Goal: Book appointment/travel/reservation

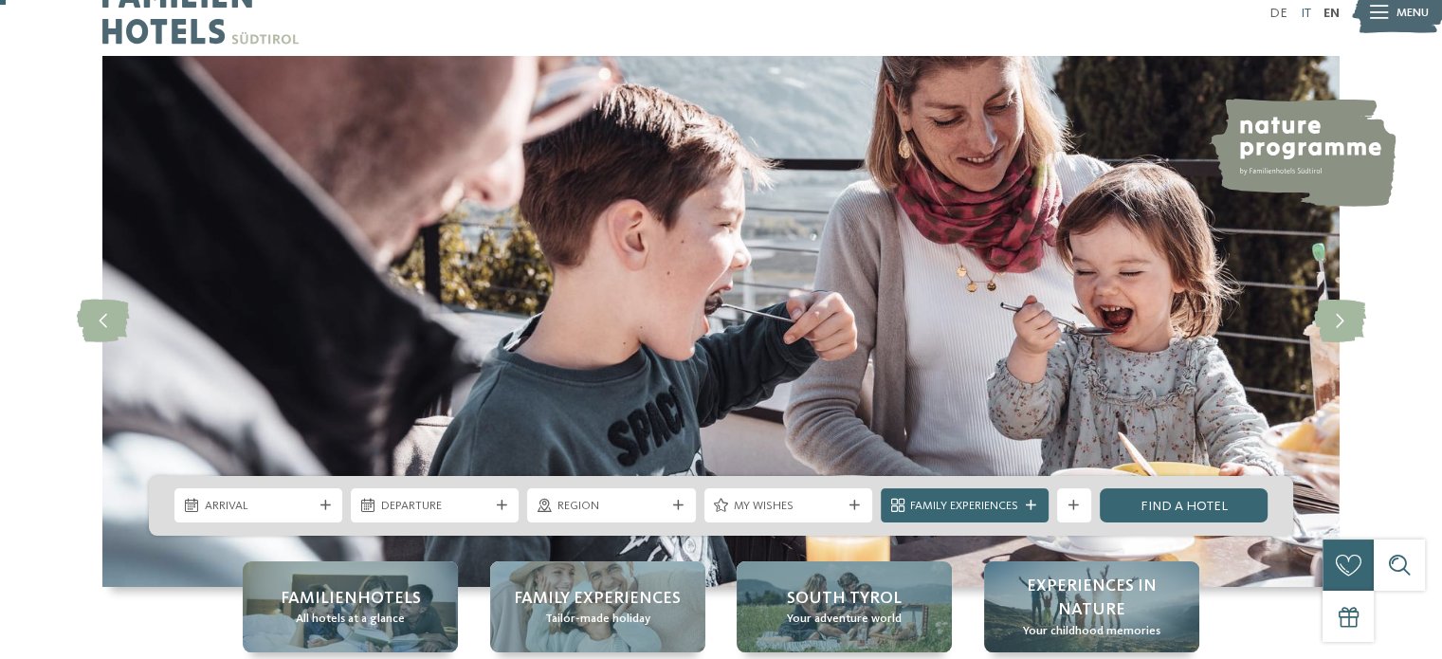
click at [1307, 10] on link "IT" at bounding box center [1304, 13] width 10 height 13
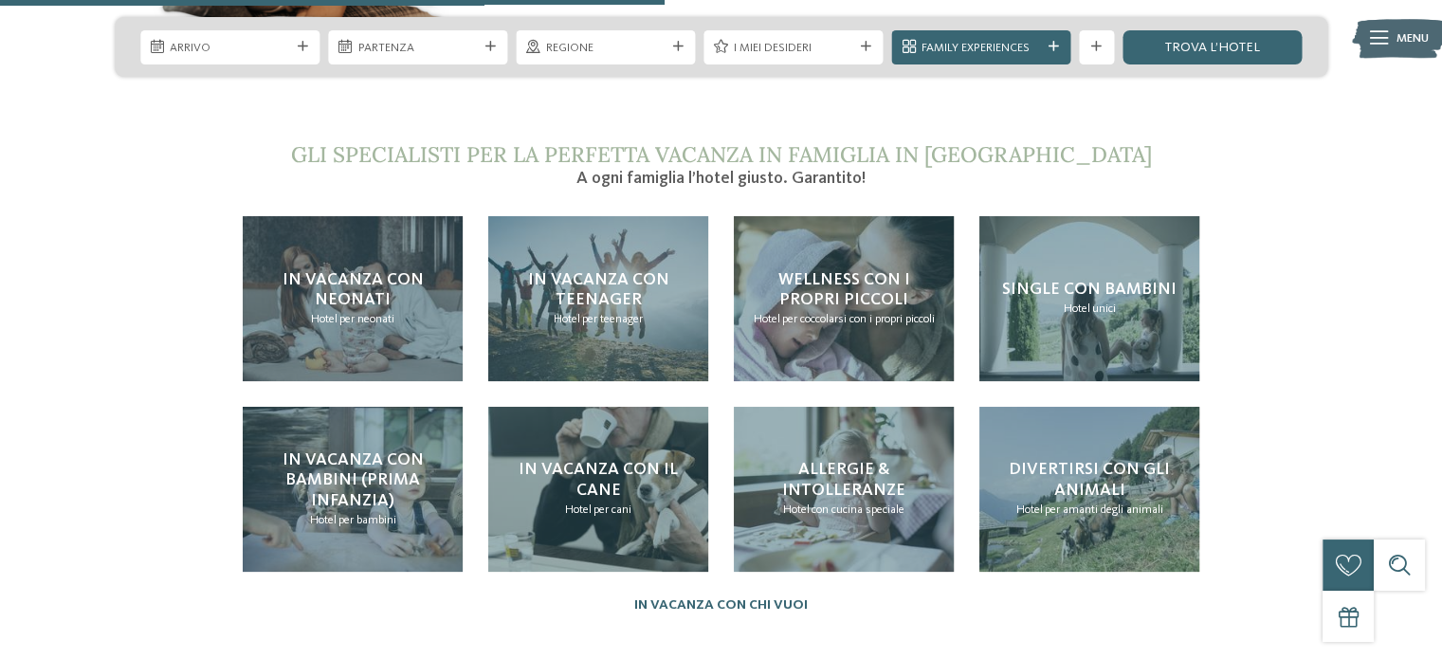
scroll to position [3594, 0]
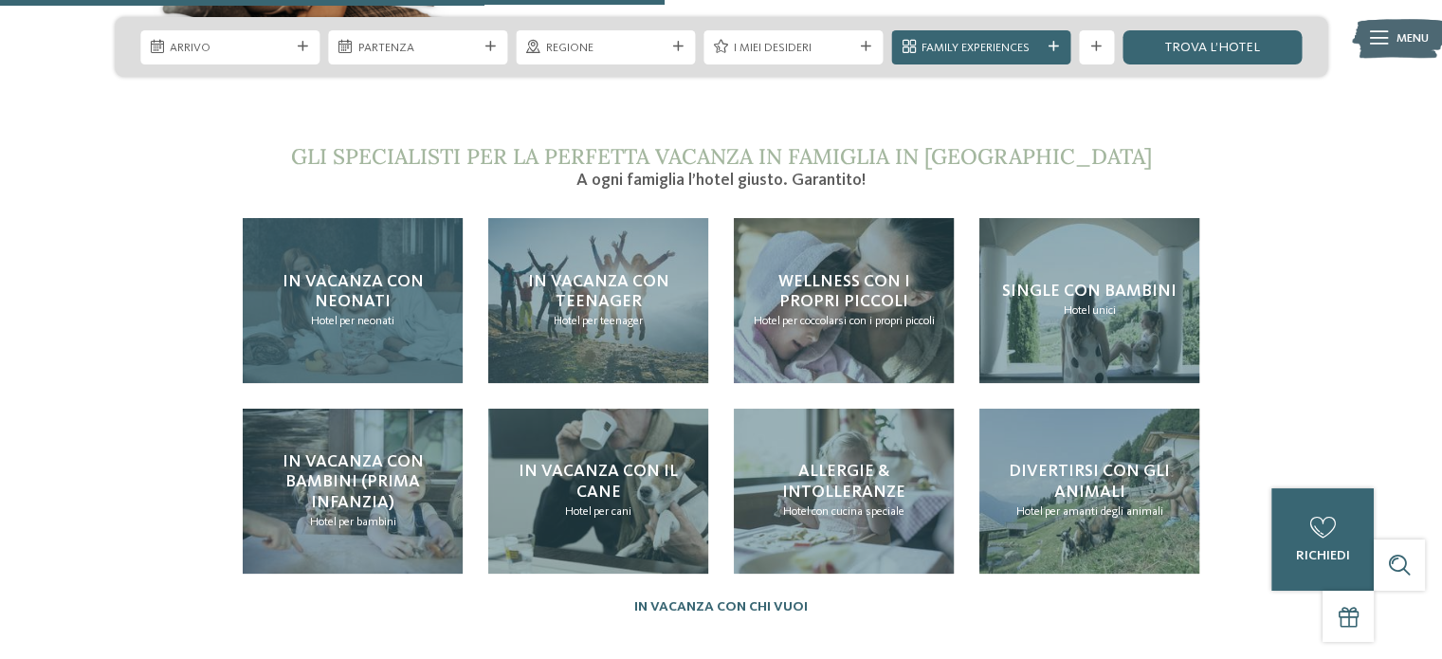
click at [369, 313] on p "Hotel per neonati" at bounding box center [352, 321] width 83 height 17
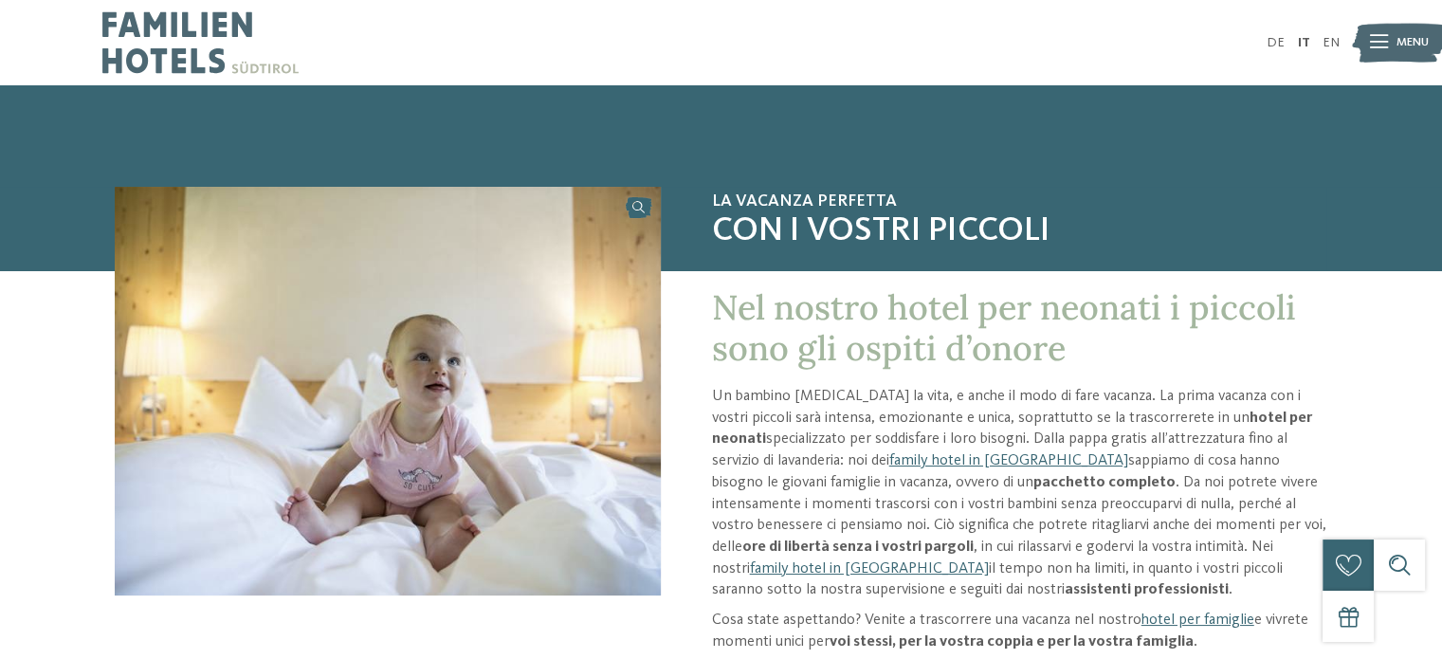
click at [1381, 36] on icon at bounding box center [1379, 42] width 18 height 13
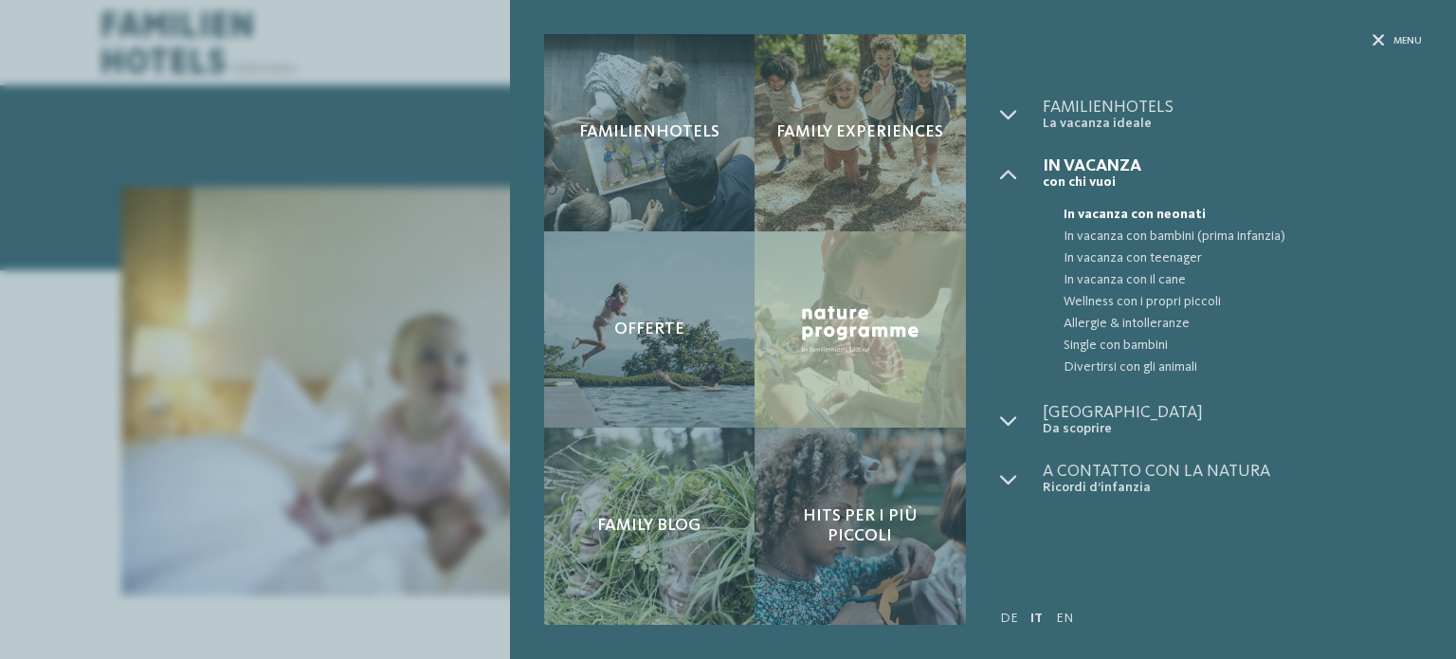
click at [1381, 36] on div "Menu" at bounding box center [1211, 66] width 422 height 64
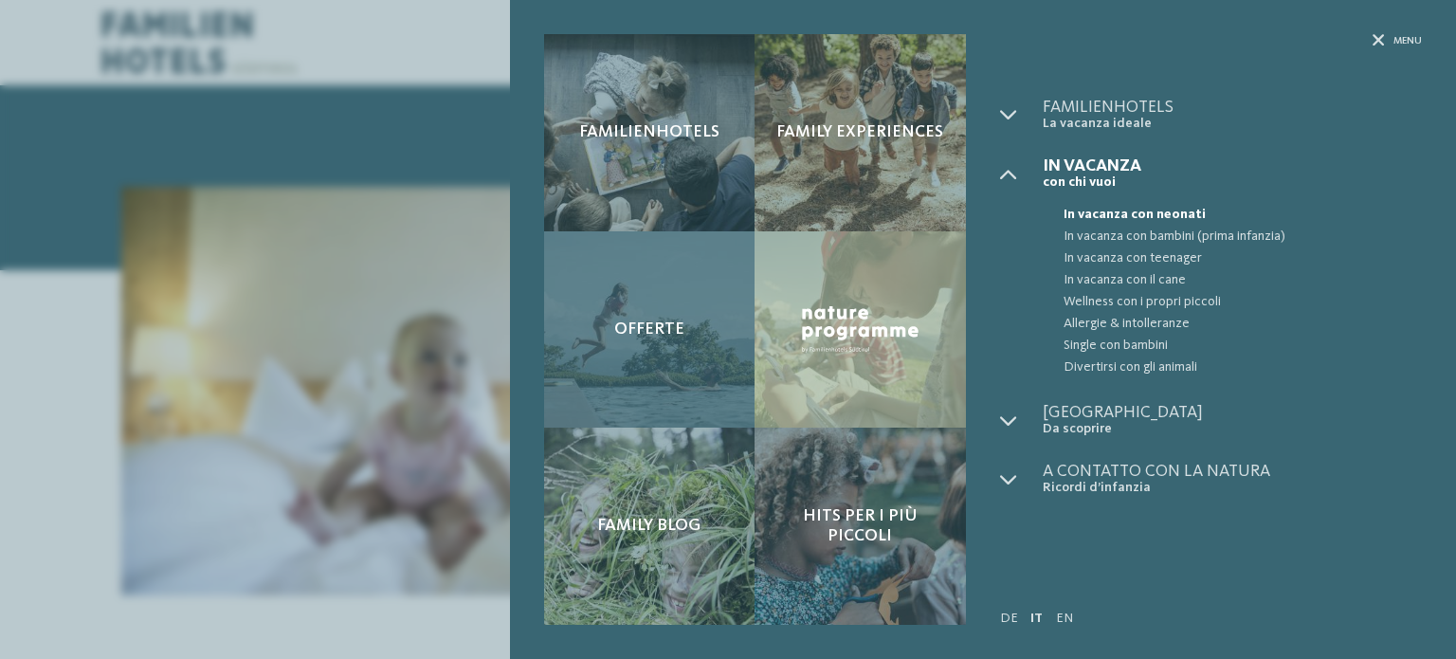
click at [626, 319] on span "Offerte" at bounding box center [649, 329] width 70 height 21
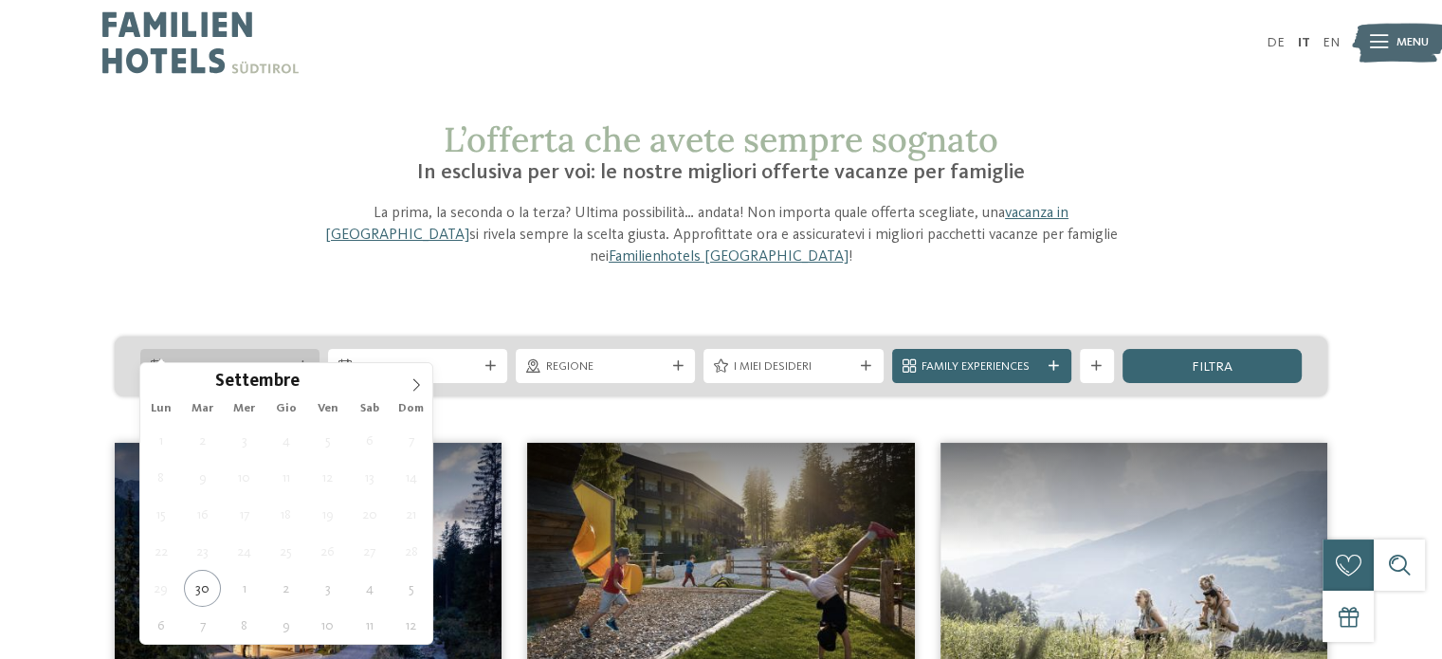
click at [299, 352] on div "Arrivo" at bounding box center [229, 366] width 179 height 34
click at [417, 378] on icon at bounding box center [415, 384] width 13 height 13
type input "****"
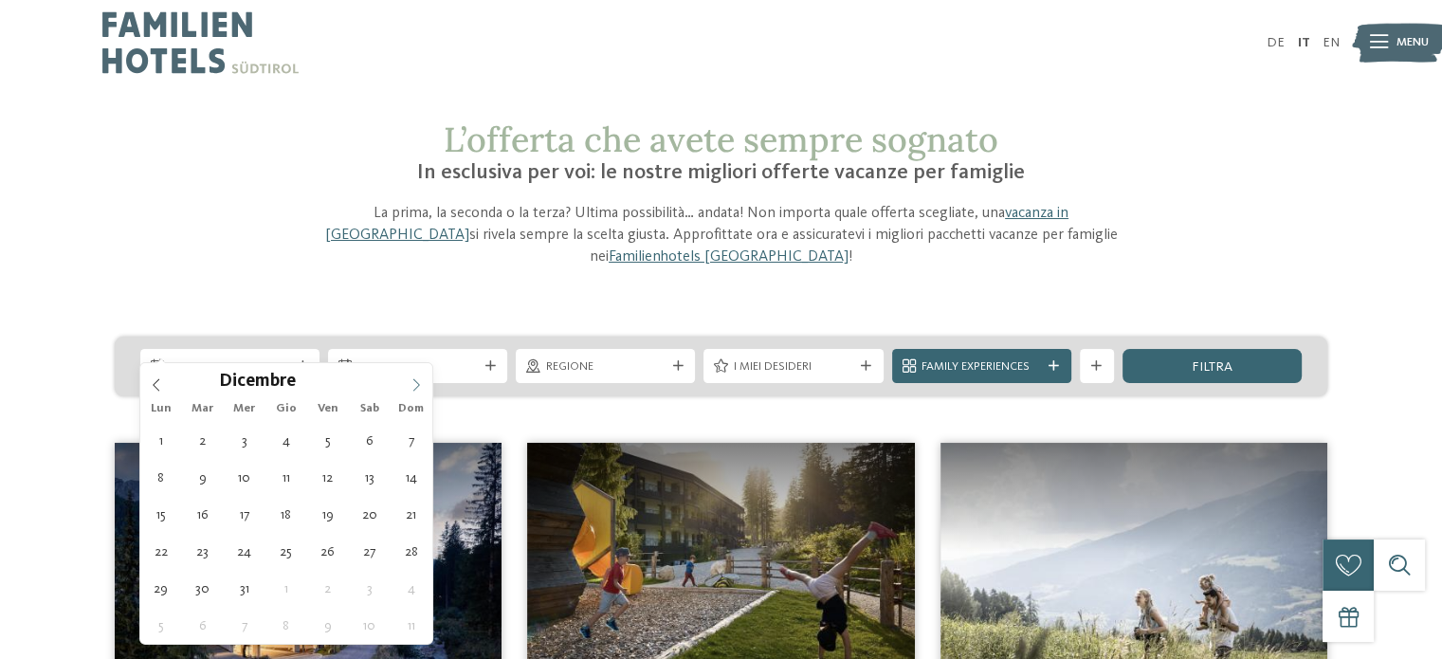
click at [417, 378] on icon at bounding box center [415, 384] width 13 height 13
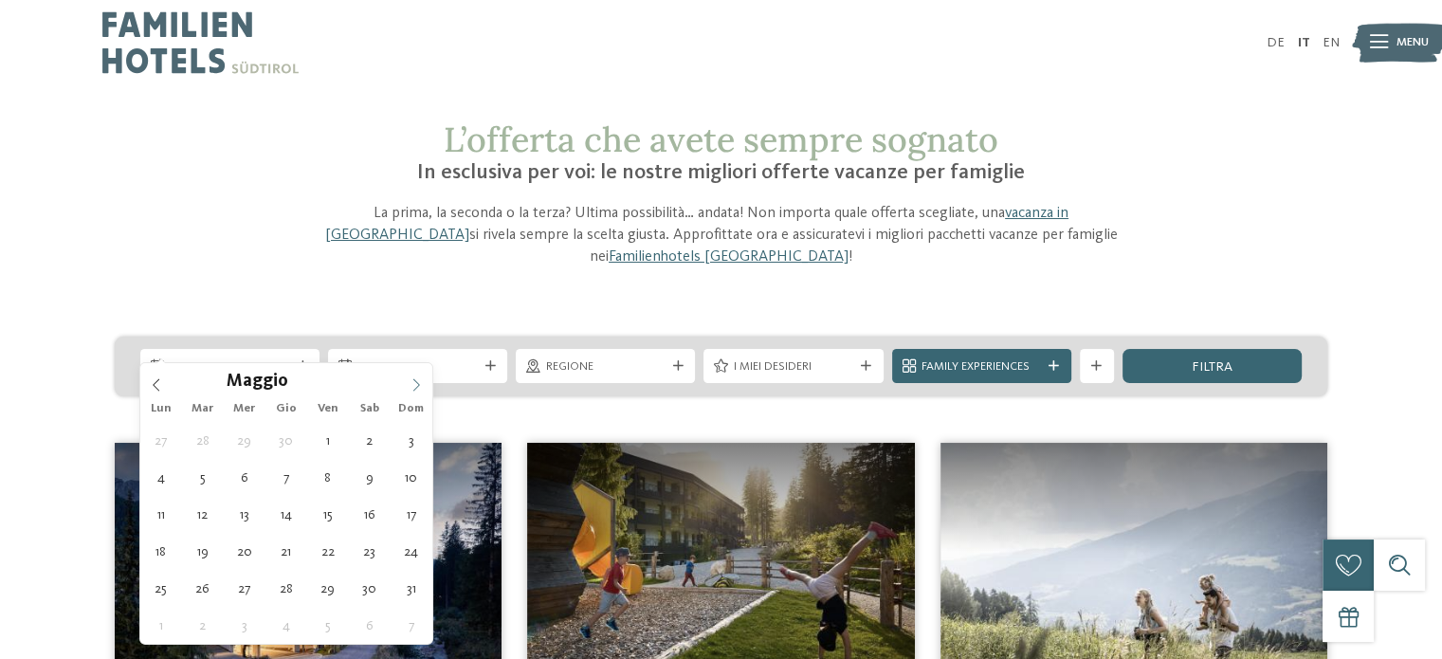
click at [417, 378] on icon at bounding box center [415, 384] width 13 height 13
type div "02.08.2026"
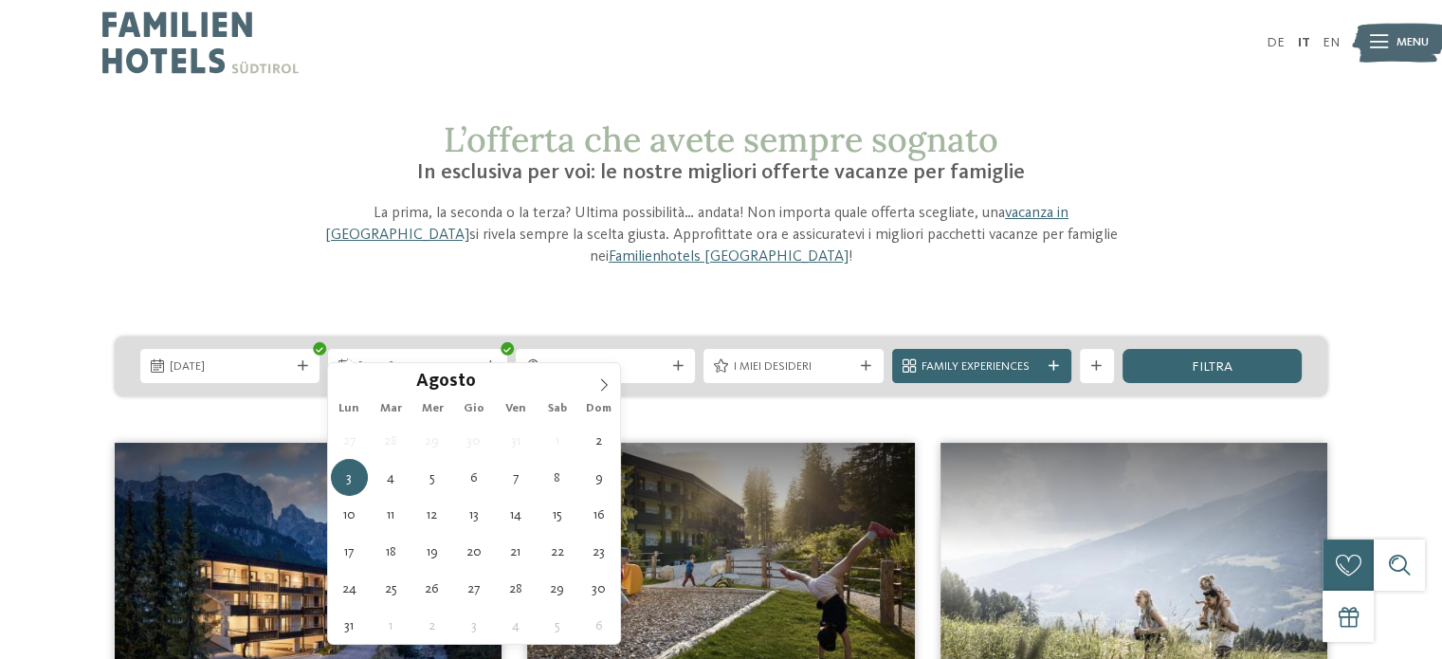
click at [416, 475] on div "27 28 29 30 31 1 2 3 4 5 6 7 8 9 10 11 12 13 14 15 16 17 18 19 20 21 22 23 24 2…" at bounding box center [474, 533] width 292 height 222
type input "****"
click at [303, 361] on icon at bounding box center [303, 366] width 10 height 10
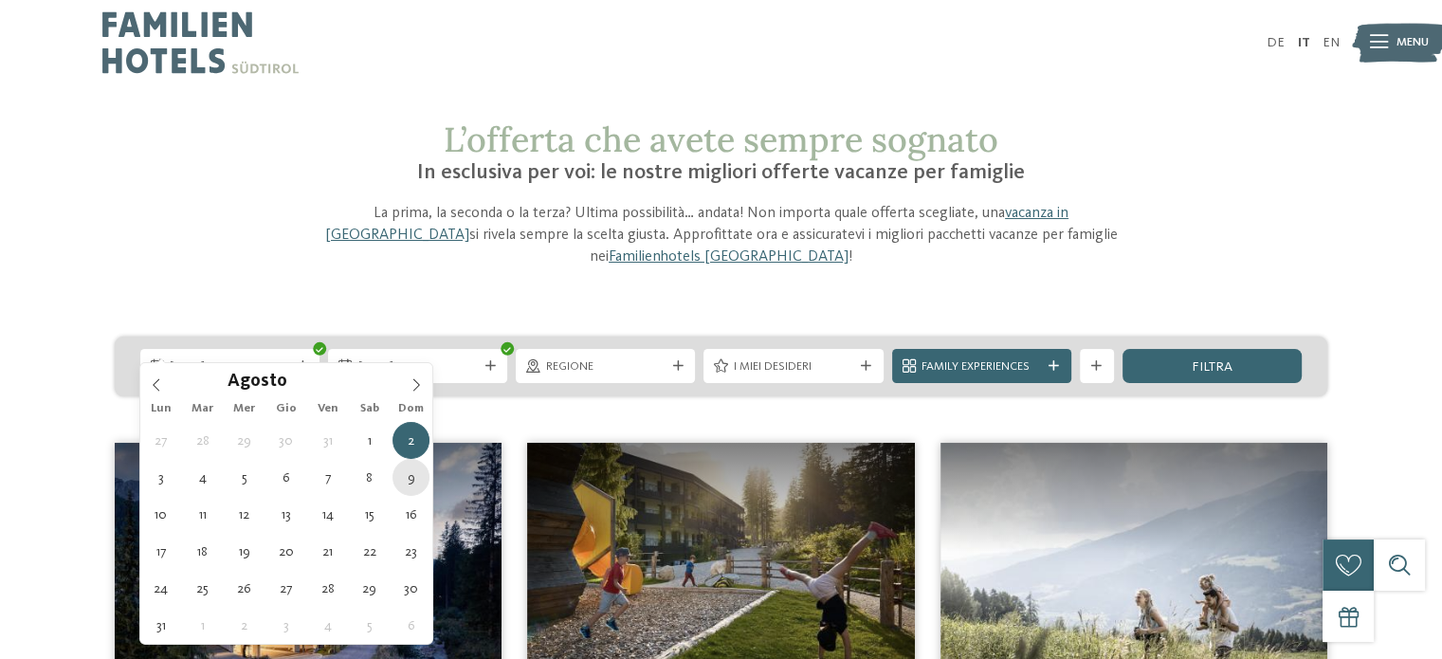
type div "09.08.2026"
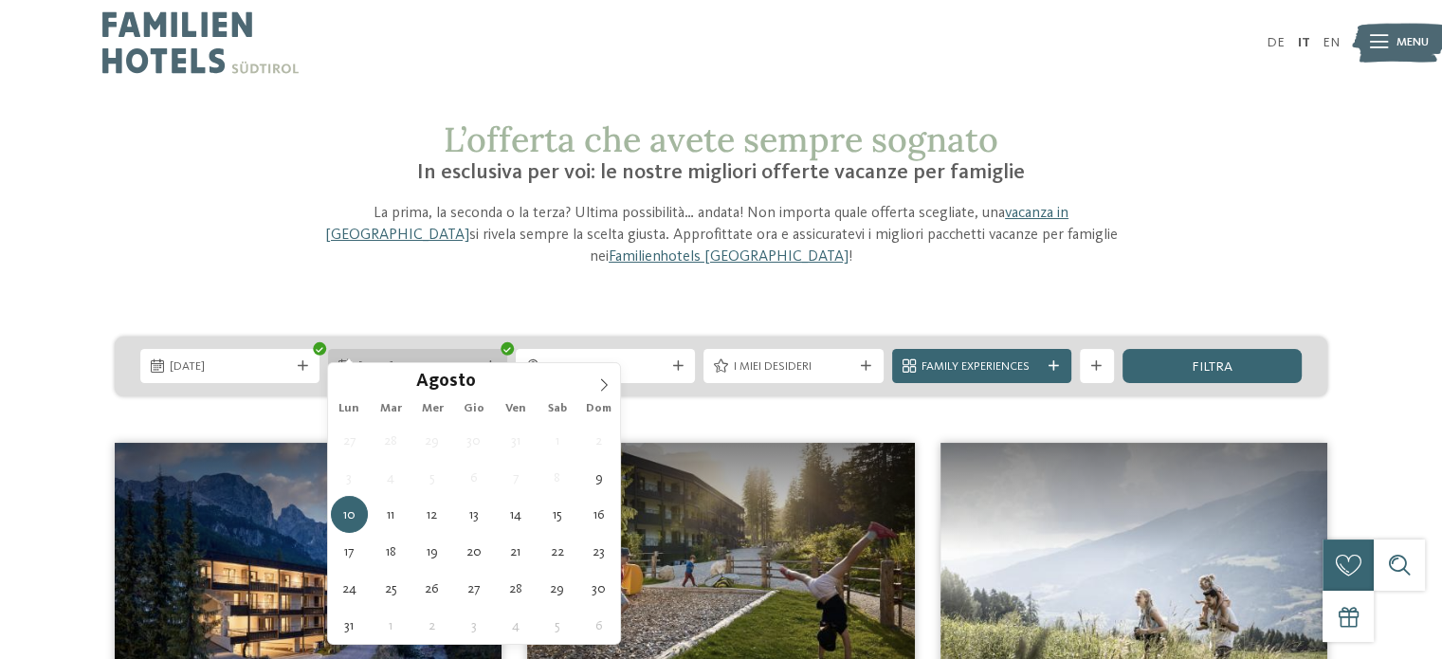
click at [494, 354] on div "10.08.2026" at bounding box center [417, 366] width 179 height 34
click at [490, 361] on icon at bounding box center [490, 366] width 10 height 10
type div "23.08.2026"
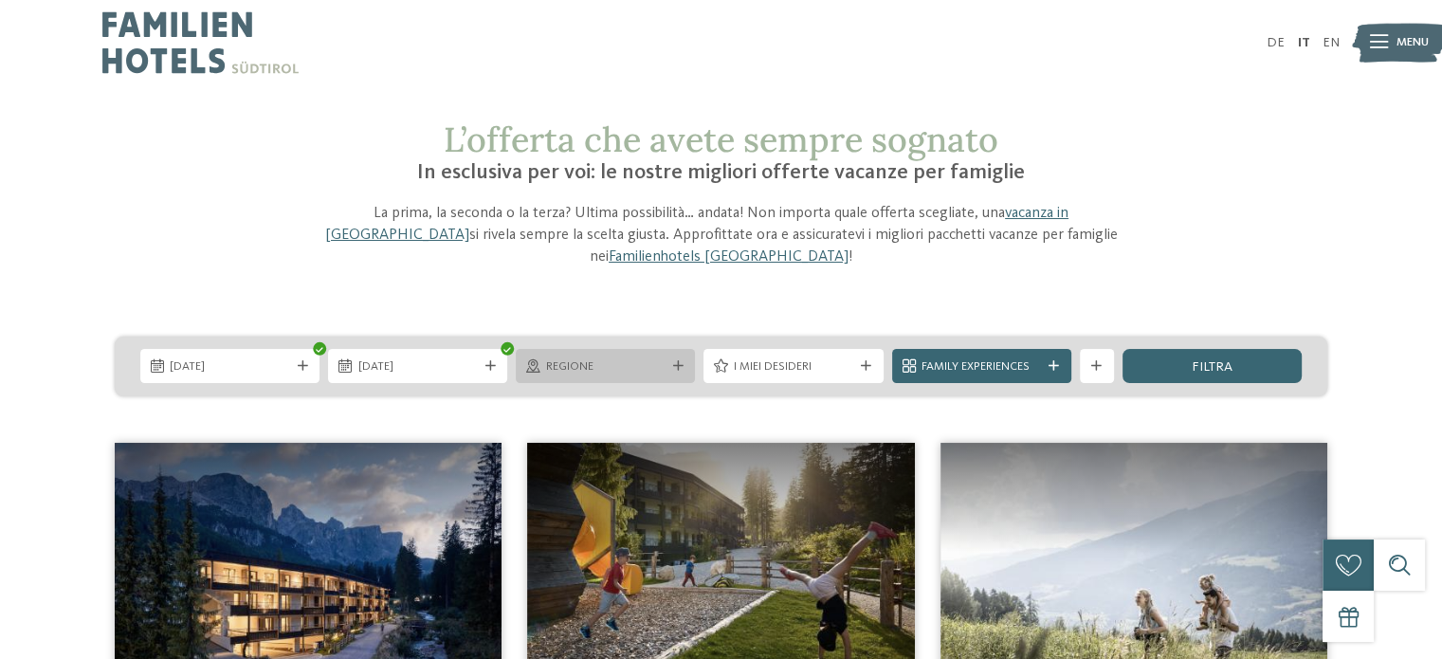
click at [664, 356] on div "Regione" at bounding box center [605, 365] width 128 height 18
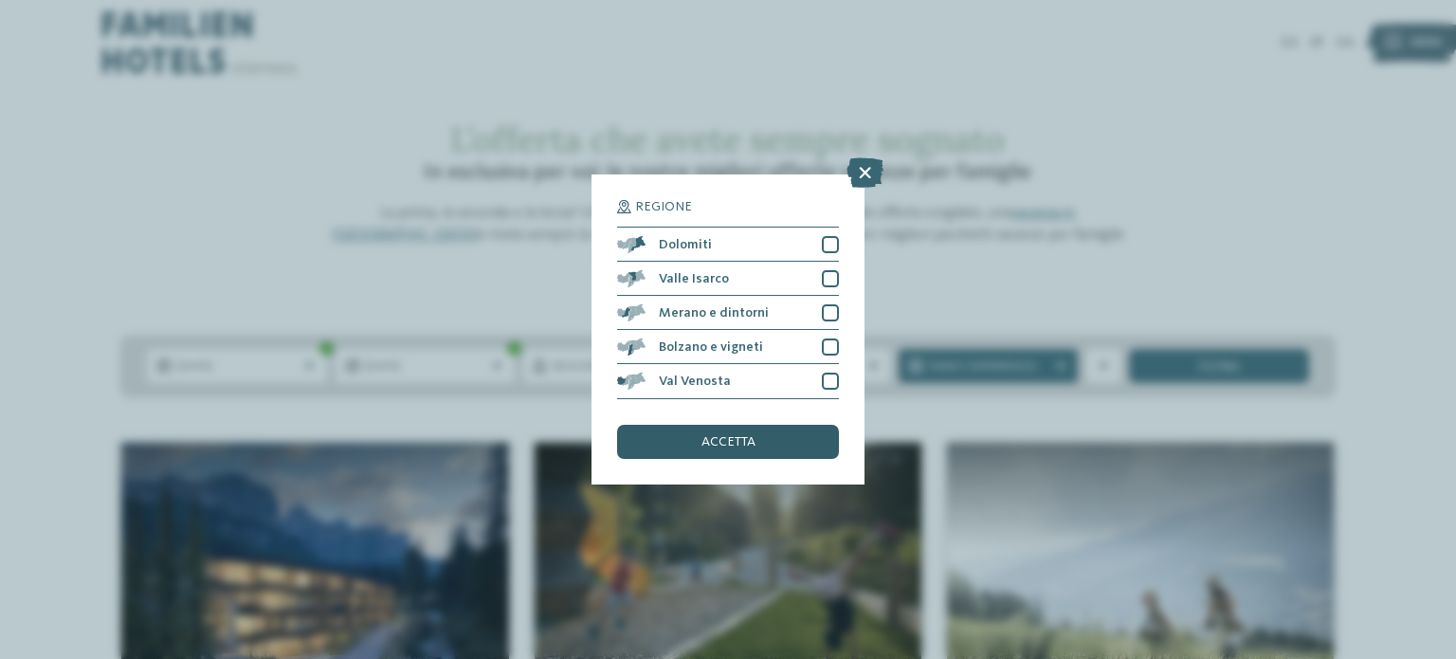
click at [697, 442] on div "accetta" at bounding box center [728, 442] width 222 height 34
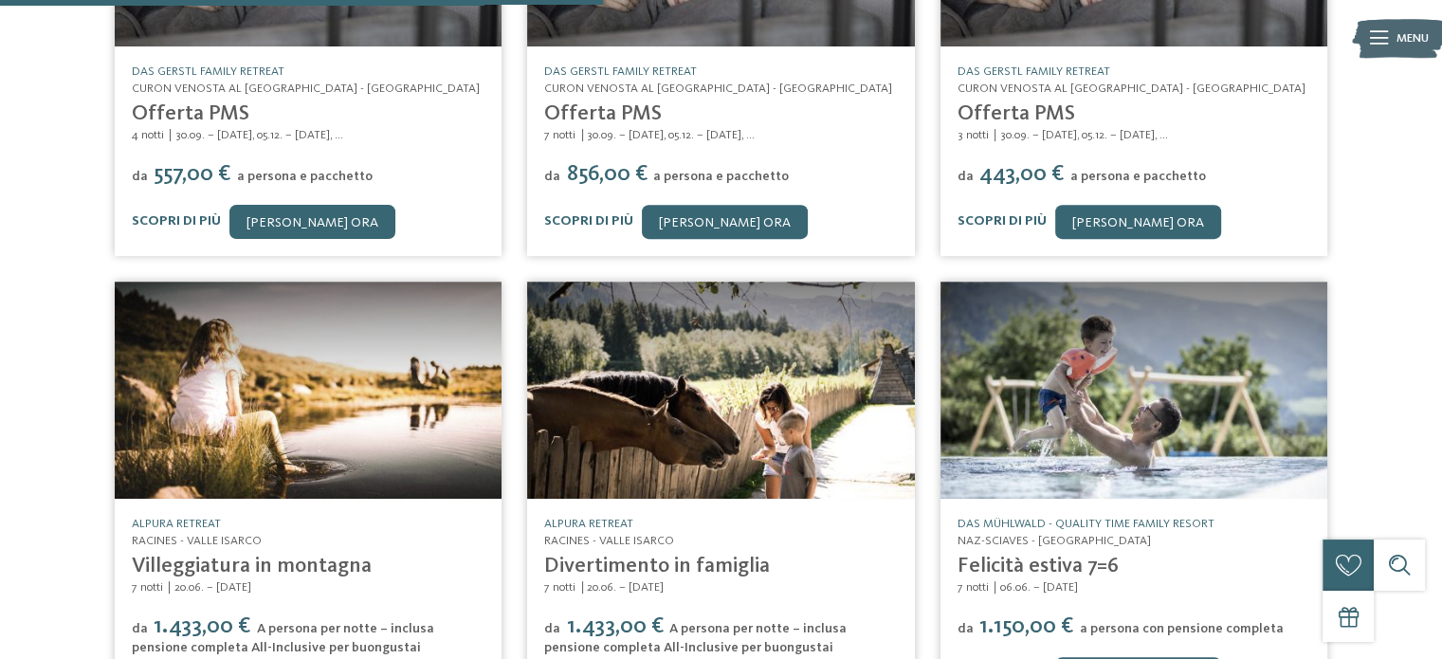
scroll to position [718, 0]
